Goal: Task Accomplishment & Management: Complete application form

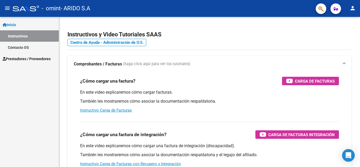
click at [26, 54] on link "Prestadores / Proveedores" at bounding box center [29, 58] width 59 height 11
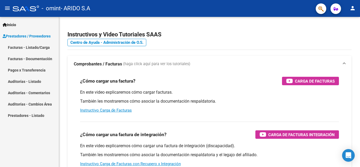
click at [26, 45] on link "Facturas - Listado/Carga" at bounding box center [29, 47] width 59 height 11
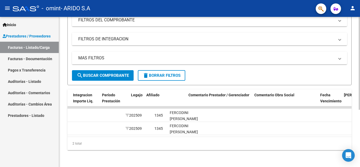
scroll to position [0, 625]
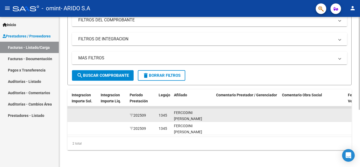
click at [191, 111] on div "FERCODINI [PERSON_NAME] 20551509169" at bounding box center [193, 119] width 38 height 18
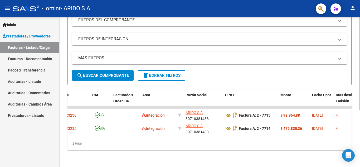
scroll to position [0, 0]
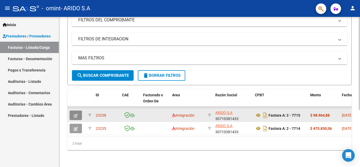
click at [79, 111] on button "button" at bounding box center [76, 114] width 12 height 9
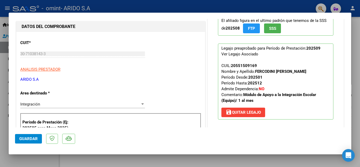
scroll to position [53, 0]
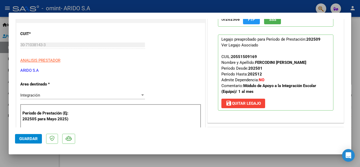
click at [245, 102] on span "save [PERSON_NAME]" at bounding box center [243, 103] width 35 height 5
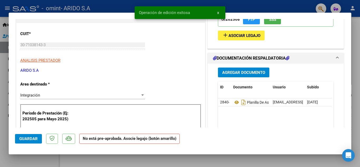
click at [24, 140] on span "Guardar" at bounding box center [28, 138] width 18 height 5
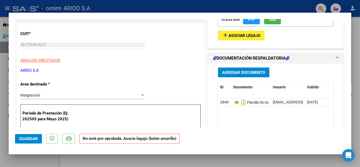
click at [236, 35] on span "Asociar Legajo" at bounding box center [245, 35] width 32 height 5
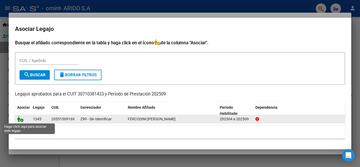
click at [20, 119] on icon at bounding box center [20, 119] width 6 height 6
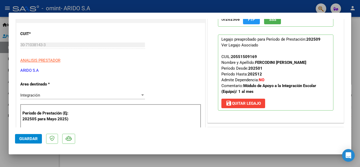
click at [241, 102] on span "save [PERSON_NAME]" at bounding box center [243, 103] width 35 height 5
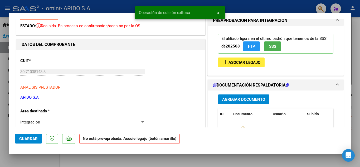
scroll to position [0, 0]
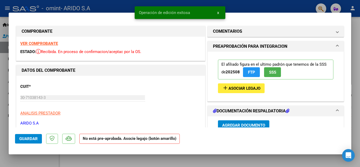
click at [248, 72] on span "FTP" at bounding box center [251, 72] width 7 height 5
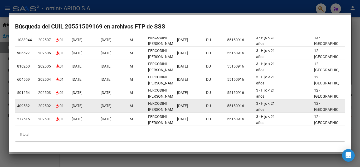
scroll to position [69, 0]
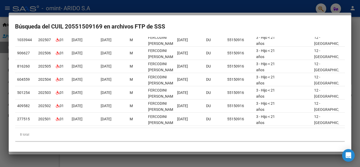
click at [1, 82] on div at bounding box center [180, 83] width 360 height 167
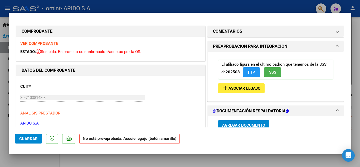
click at [274, 72] on span "SSS" at bounding box center [272, 72] width 7 height 5
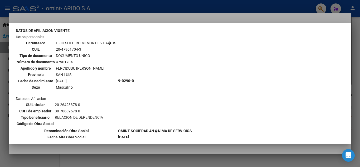
scroll to position [316, 0]
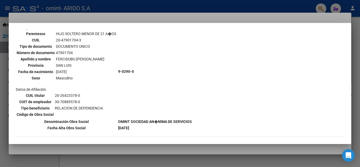
click at [3, 96] on div at bounding box center [180, 83] width 360 height 167
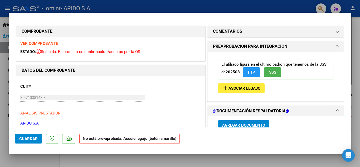
click at [5, 134] on div at bounding box center [180, 83] width 360 height 167
type input "$ 0,00"
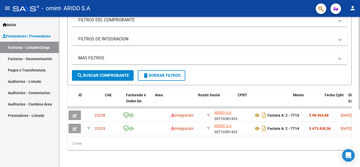
scroll to position [0, 0]
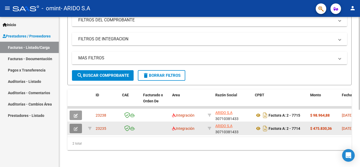
click at [78, 125] on button "button" at bounding box center [76, 128] width 12 height 9
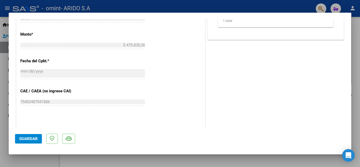
scroll to position [264, 0]
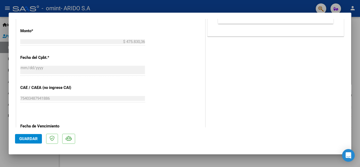
click at [3, 91] on div at bounding box center [180, 83] width 360 height 167
type input "$ 0,00"
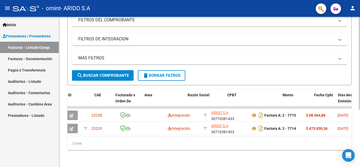
scroll to position [0, 0]
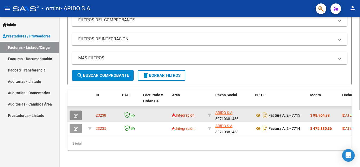
click at [77, 113] on span "button" at bounding box center [76, 115] width 4 height 5
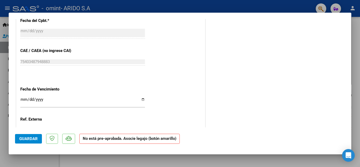
scroll to position [290, 0]
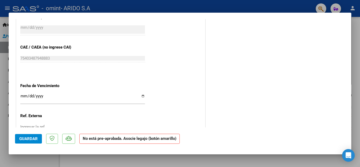
click at [4, 130] on div at bounding box center [180, 83] width 360 height 167
type input "$ 0,00"
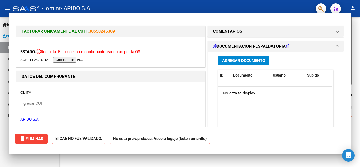
scroll to position [92, 0]
